Goal: Book appointment/travel/reservation

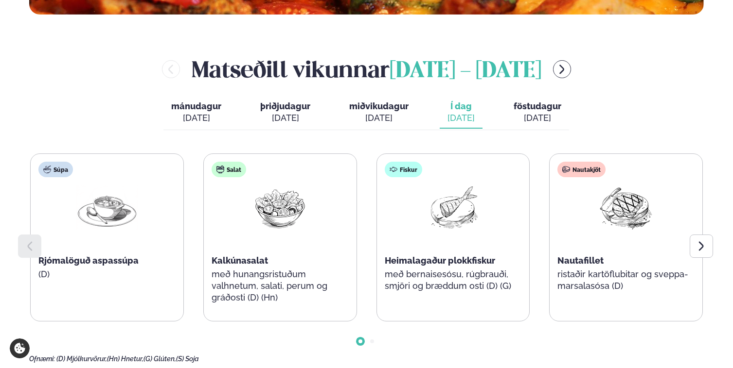
scroll to position [371, 0]
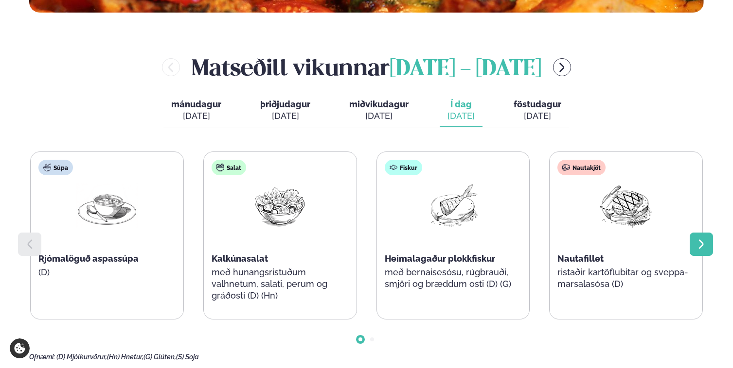
click at [705, 245] on icon at bounding box center [701, 245] width 12 height 12
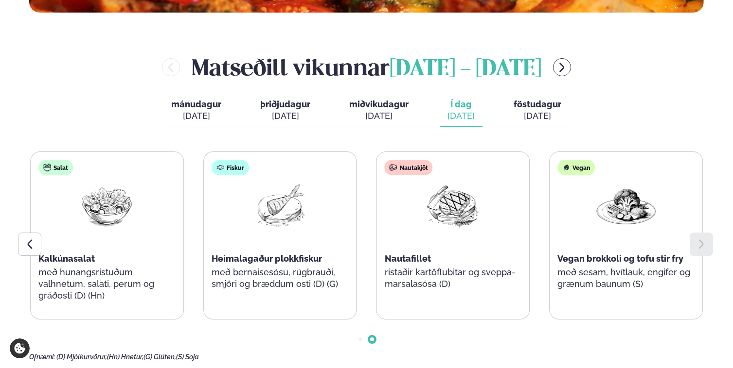
click at [531, 109] on button "föstudagur fös. sep. 12" at bounding box center [537, 111] width 63 height 32
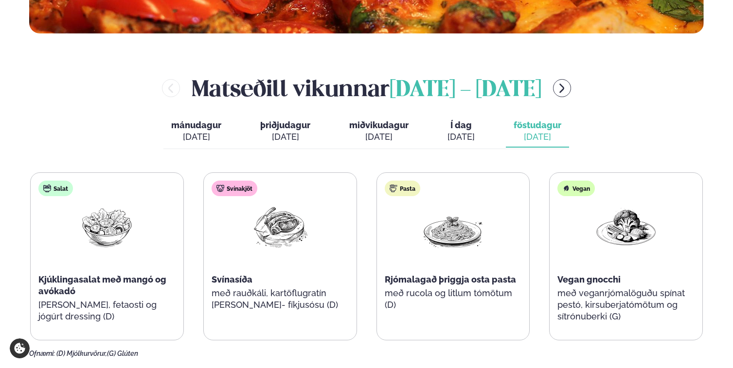
scroll to position [348, 0]
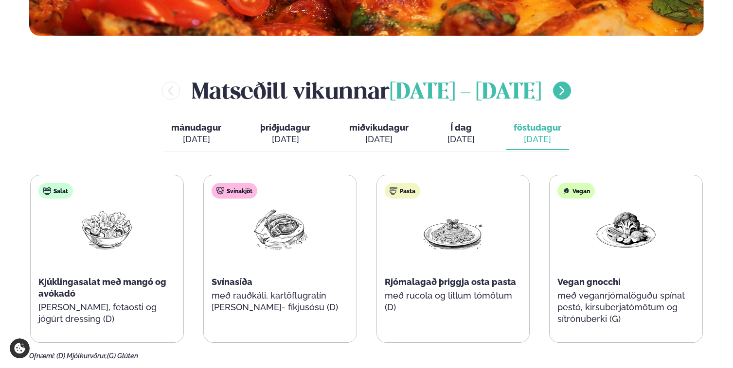
click at [567, 93] on icon "menu-btn-right" at bounding box center [562, 91] width 12 height 12
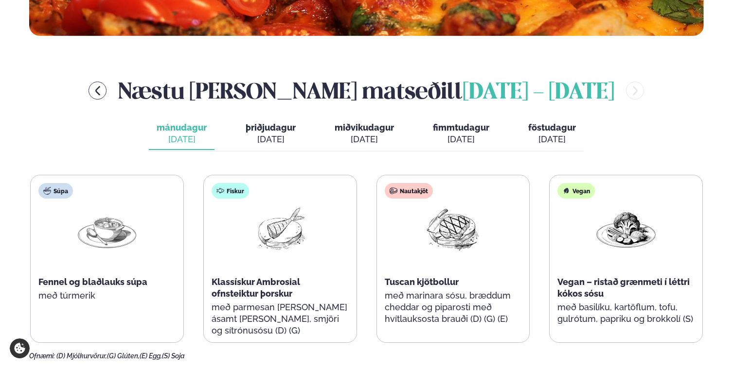
click at [256, 128] on span "þriðjudagur" at bounding box center [270, 127] width 50 height 10
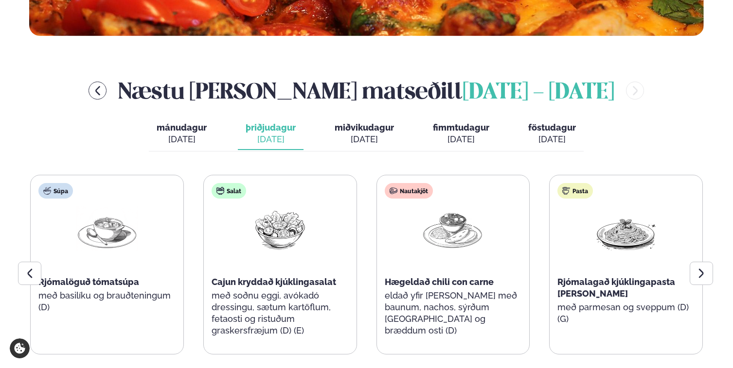
click at [195, 128] on span "mánudagur" at bounding box center [182, 127] width 50 height 10
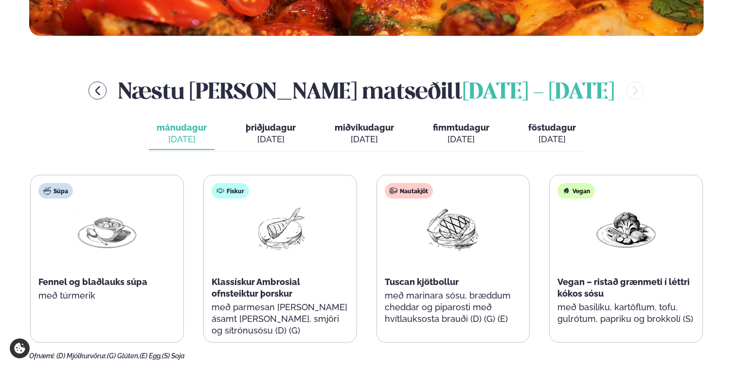
click at [252, 129] on span "þriðjudagur" at bounding box center [270, 127] width 50 height 10
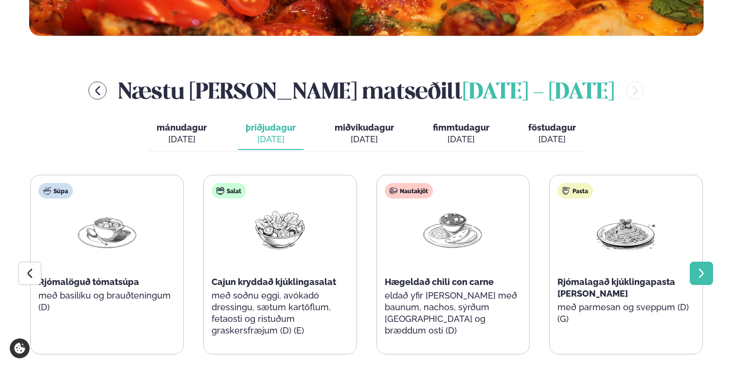
click at [707, 272] on icon at bounding box center [701, 274] width 12 height 12
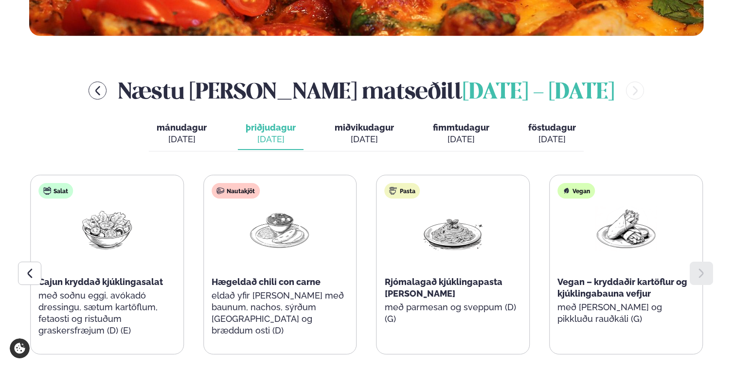
click at [367, 135] on div "sep. 17" at bounding box center [363, 140] width 59 height 12
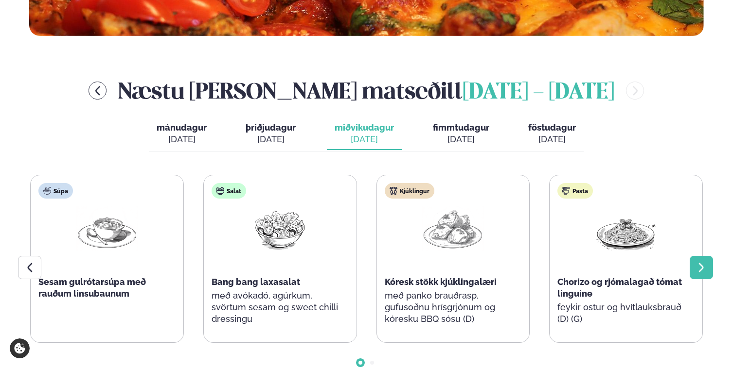
click at [699, 268] on icon at bounding box center [701, 268] width 12 height 12
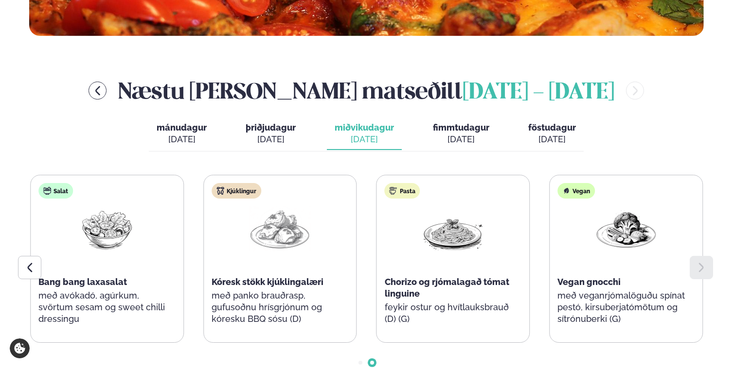
click at [462, 131] on span "fimmtudagur" at bounding box center [461, 127] width 56 height 10
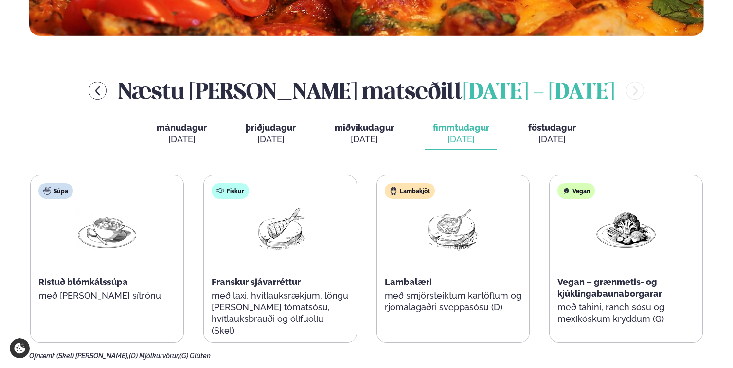
click at [541, 134] on div "sep. 19" at bounding box center [552, 140] width 48 height 12
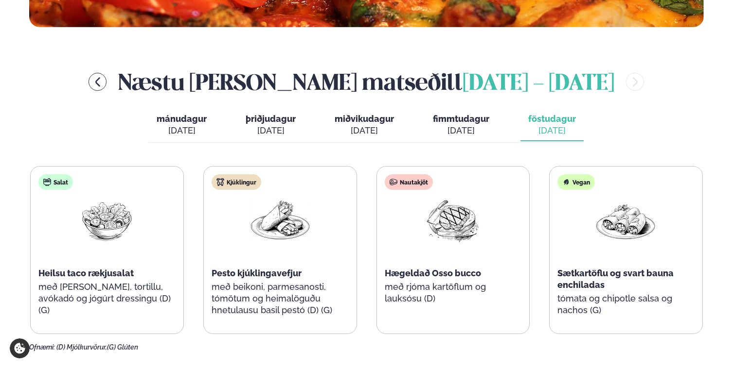
scroll to position [357, 0]
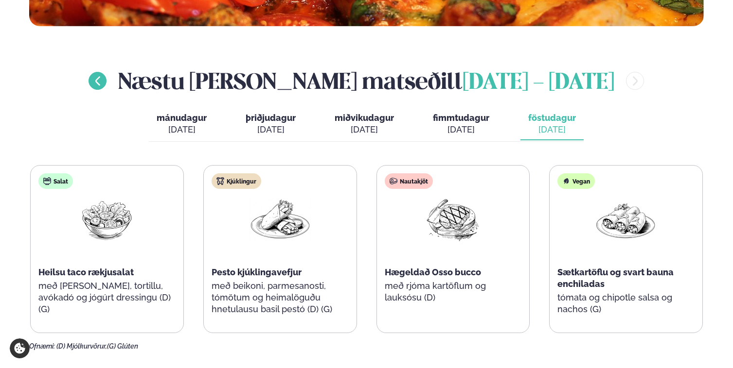
click at [100, 80] on icon "menu-btn-left" at bounding box center [97, 80] width 5 height 9
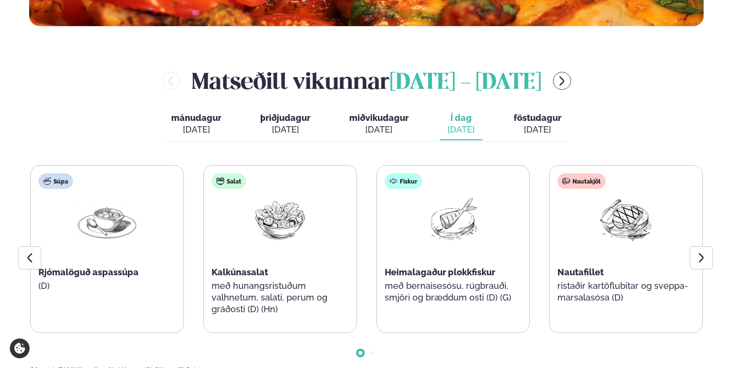
click at [536, 120] on span "föstudagur" at bounding box center [537, 118] width 48 height 10
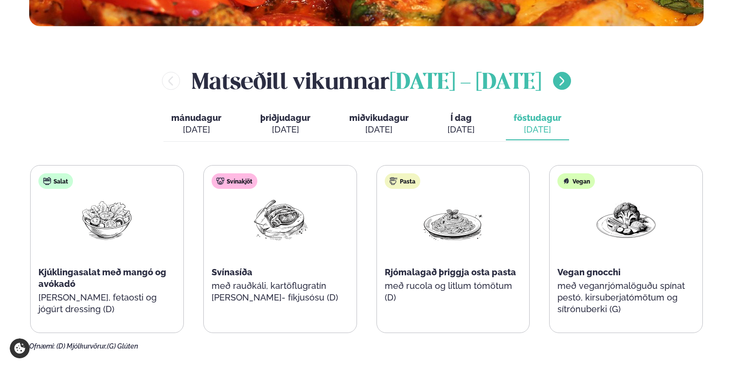
click at [567, 81] on icon "menu-btn-right" at bounding box center [562, 81] width 12 height 12
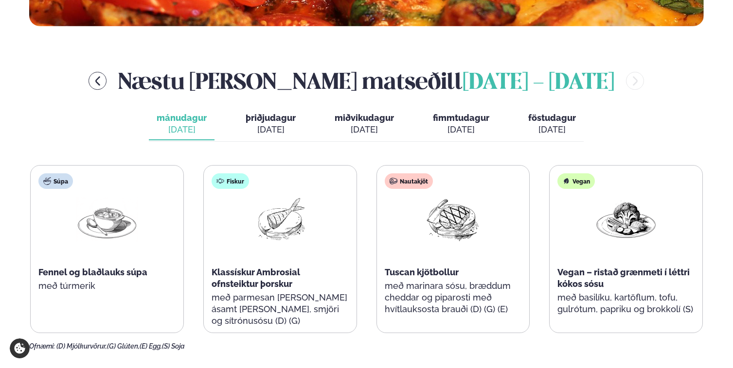
click at [367, 119] on span "miðvikudagur" at bounding box center [363, 118] width 59 height 10
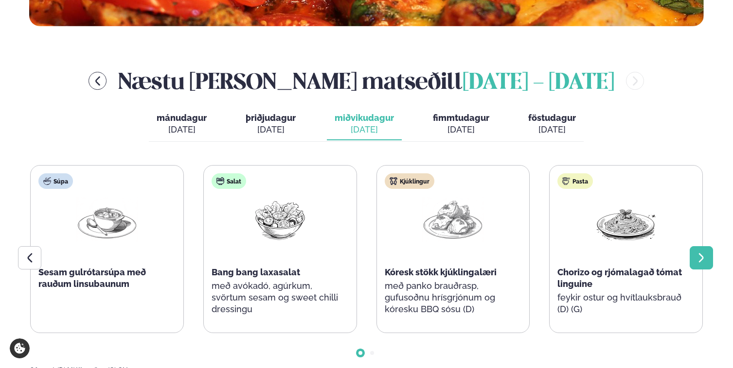
click at [699, 252] on icon at bounding box center [701, 258] width 12 height 12
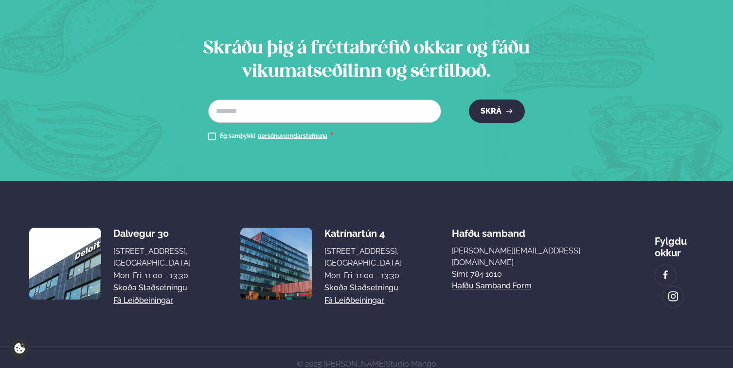
scroll to position [1111, 0]
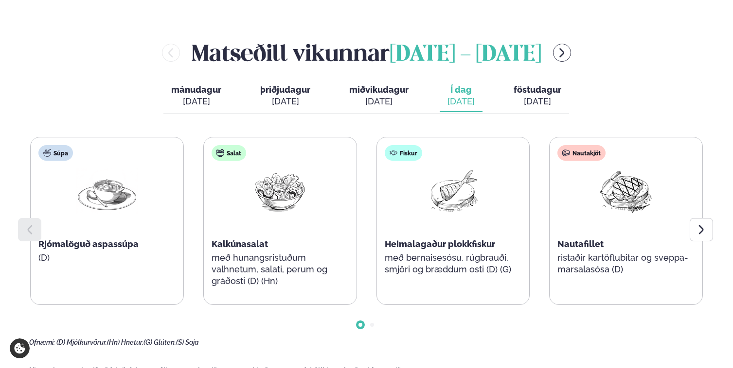
scroll to position [402, 0]
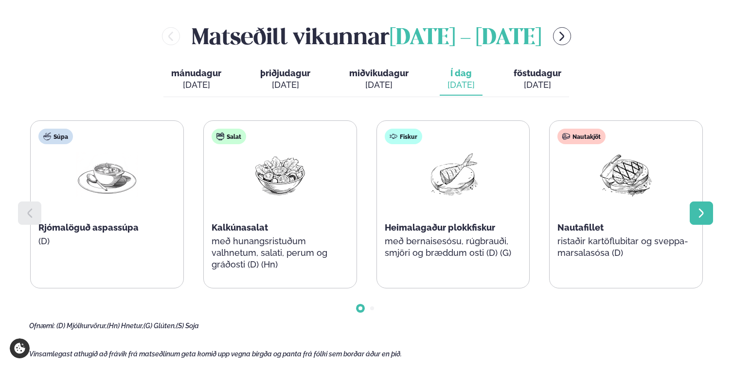
click at [700, 210] on icon at bounding box center [701, 213] width 5 height 9
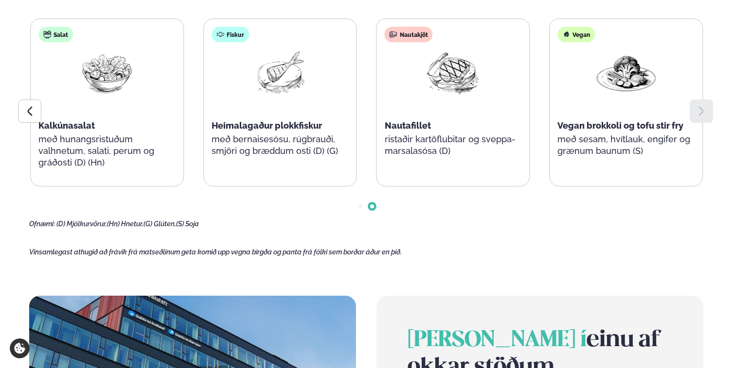
scroll to position [515, 0]
